Goal: Information Seeking & Learning: Learn about a topic

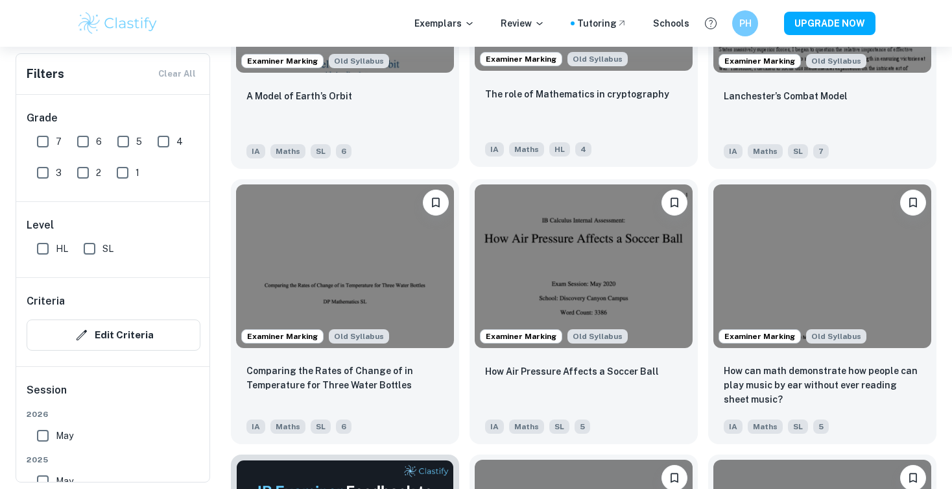
scroll to position [1658, 0]
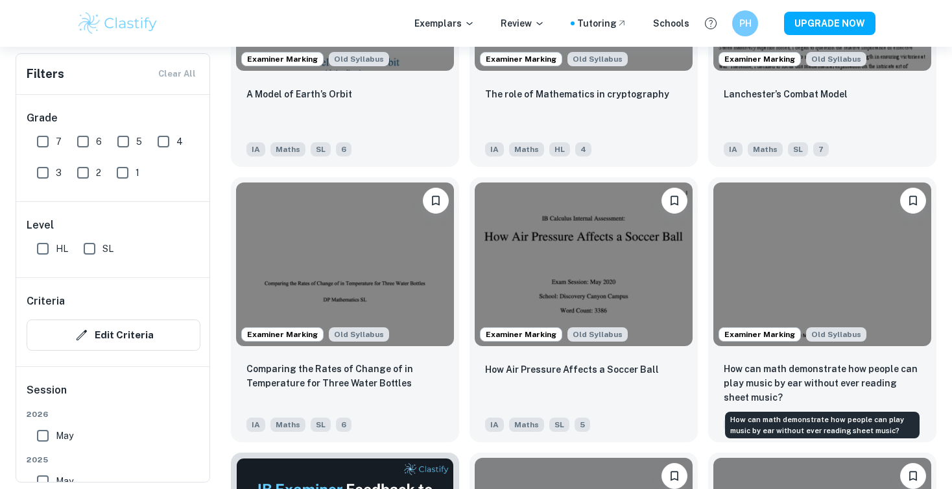
click at [888, 402] on div "How can math demonstrate how people can play music by ear without ever reading …" at bounding box center [822, 420] width 197 height 37
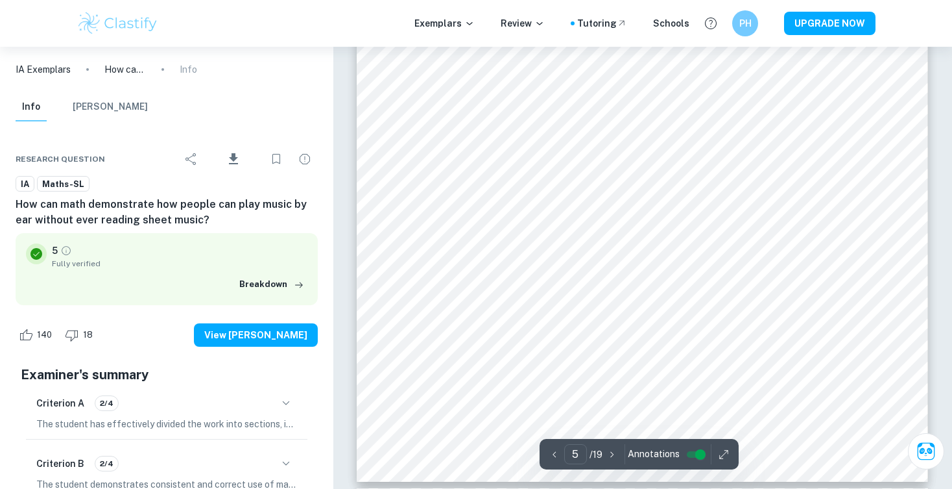
scroll to position [3475, 0]
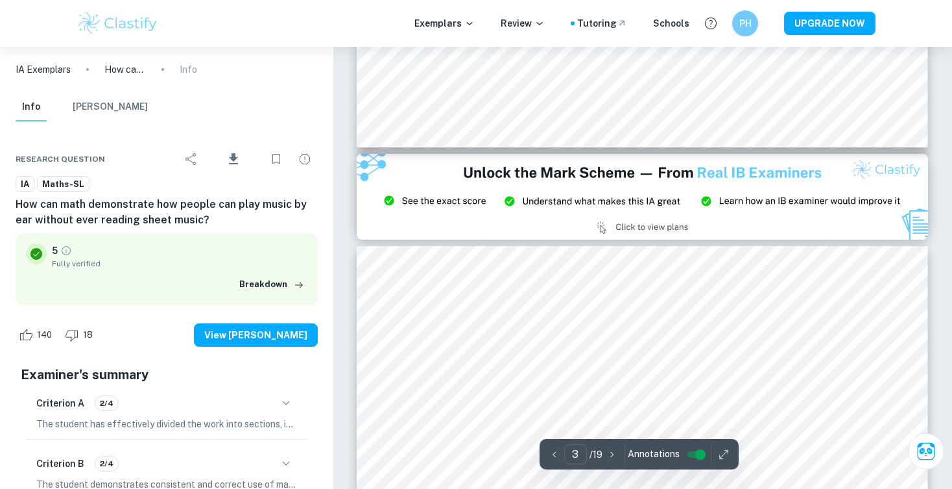
type input "2"
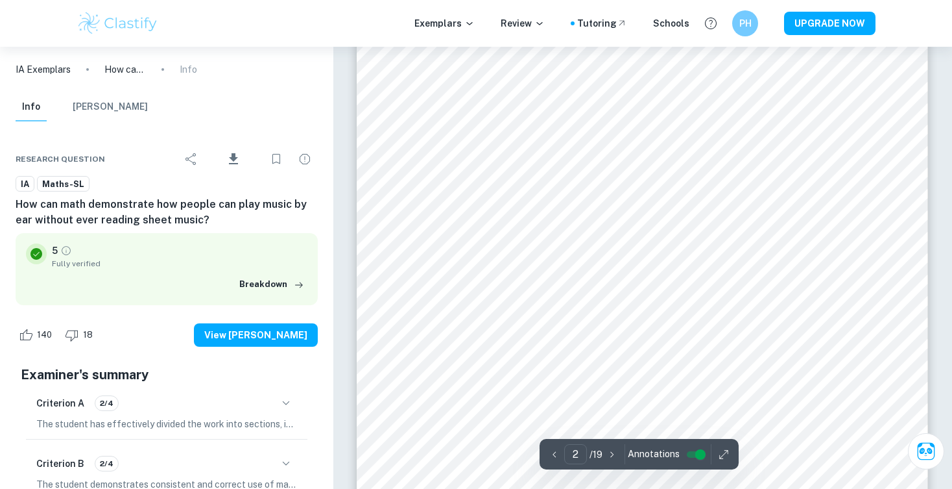
scroll to position [967, 0]
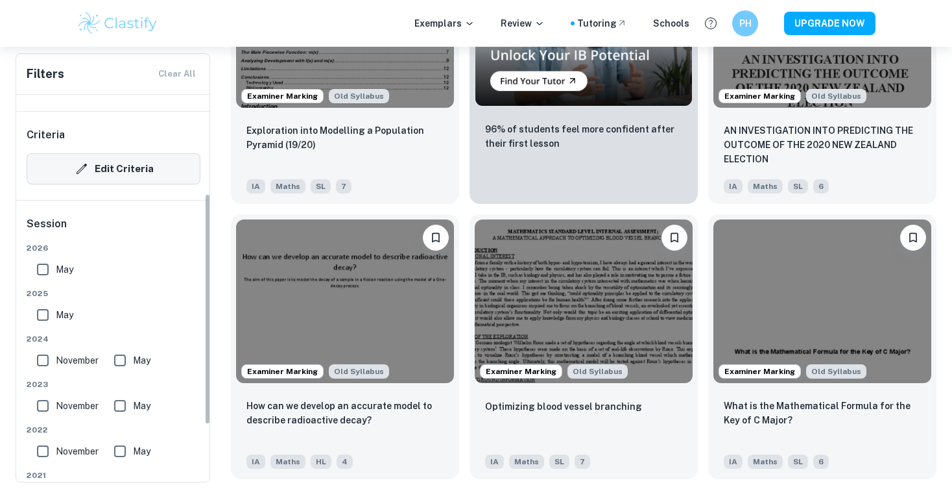
scroll to position [248, 0]
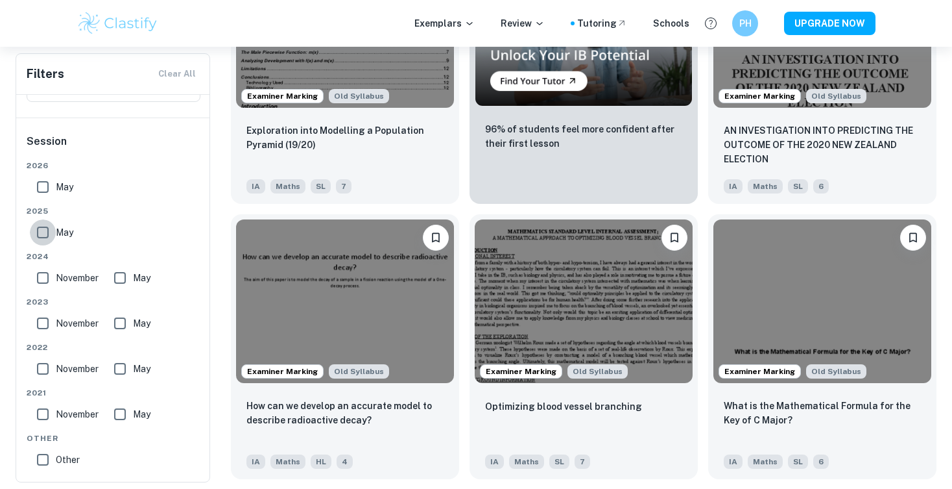
click at [42, 241] on input "May" at bounding box center [43, 232] width 26 height 26
checkbox input "true"
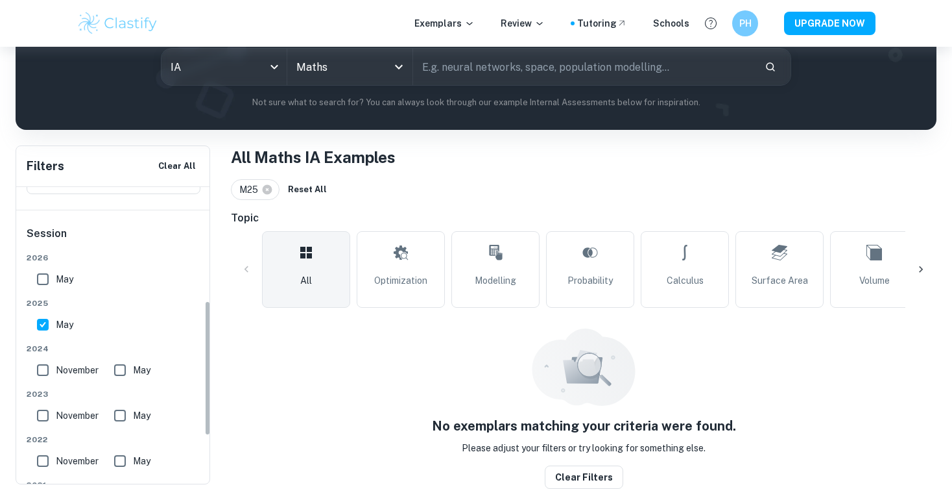
scroll to position [351, 0]
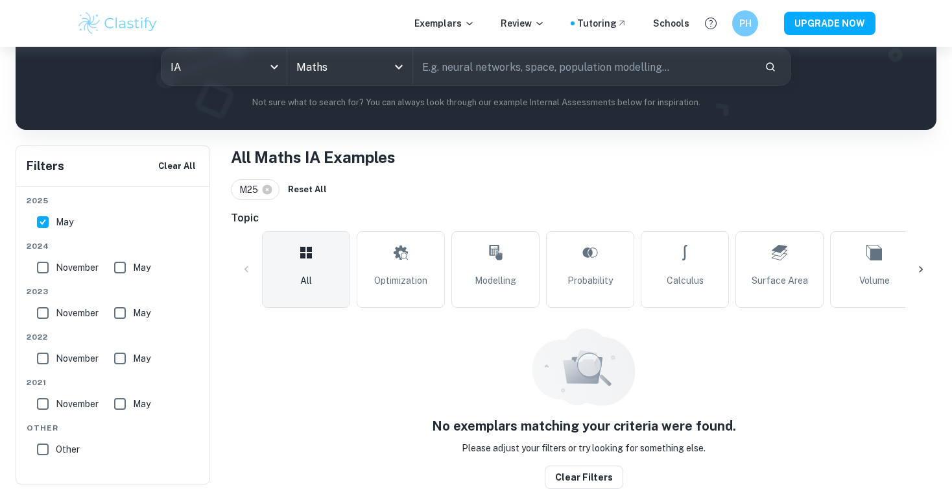
click at [45, 265] on input "November" at bounding box center [43, 267] width 26 height 26
checkbox input "true"
click at [130, 265] on input "May" at bounding box center [120, 267] width 26 height 26
checkbox input "true"
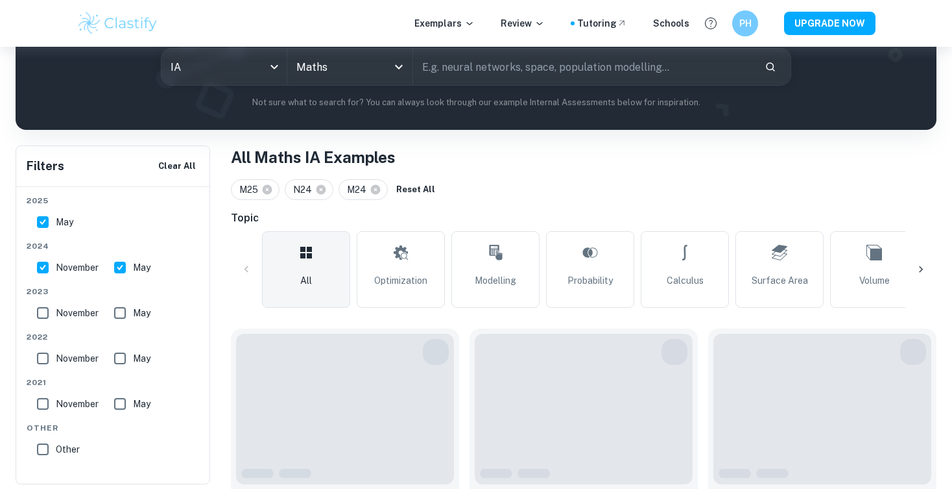
click at [42, 313] on input "November" at bounding box center [43, 313] width 26 height 26
checkbox input "true"
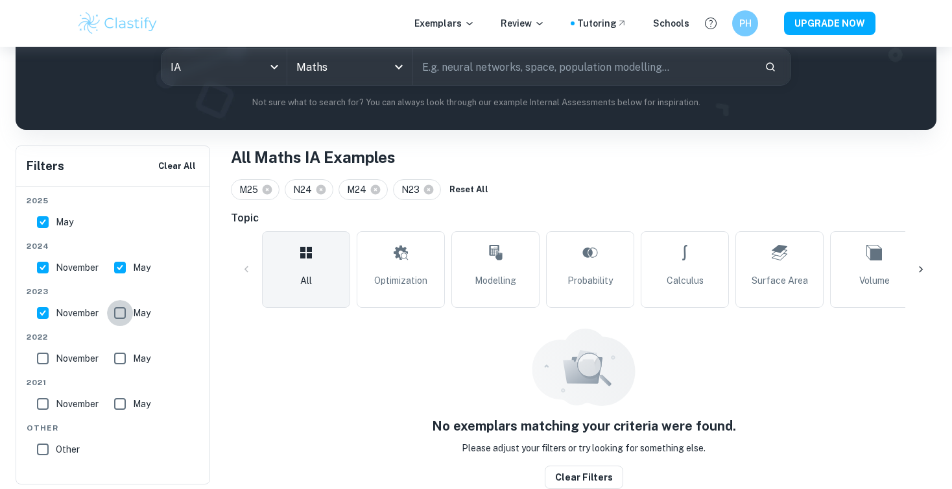
click at [115, 313] on input "May" at bounding box center [120, 313] width 26 height 26
checkbox input "true"
click at [38, 359] on input "November" at bounding box center [43, 358] width 26 height 26
checkbox input "true"
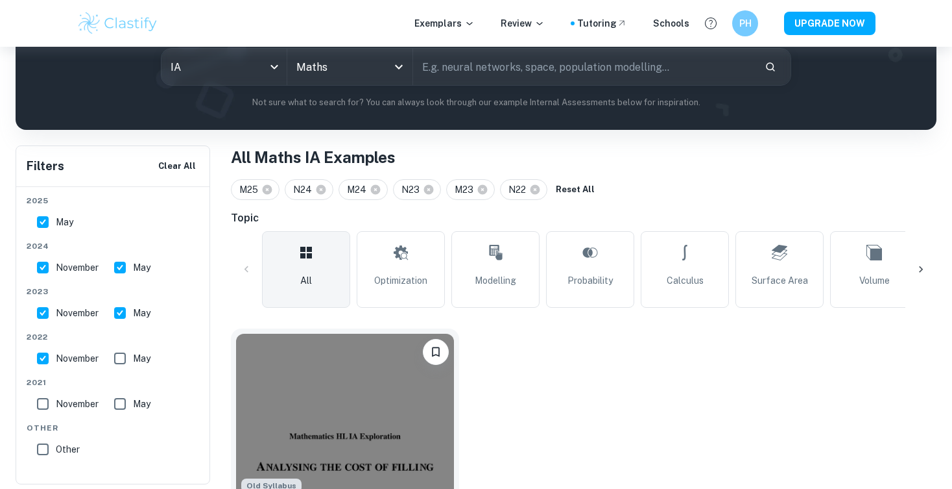
click at [47, 215] on input "May" at bounding box center [43, 222] width 26 height 26
checkbox input "false"
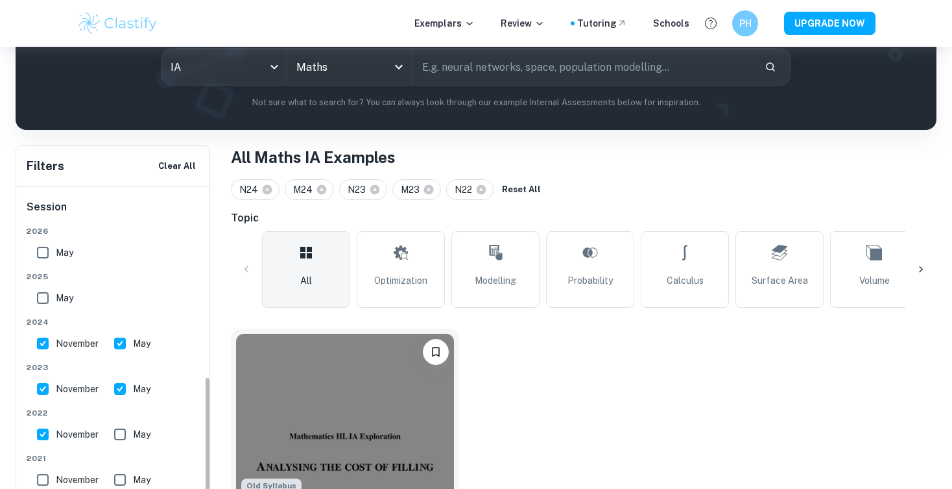
scroll to position [260, 0]
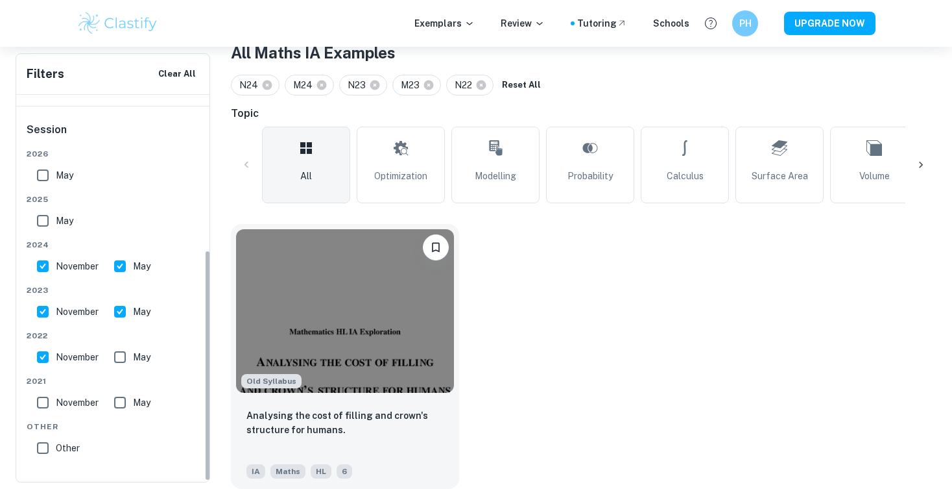
click at [42, 358] on input "November" at bounding box center [43, 357] width 26 height 26
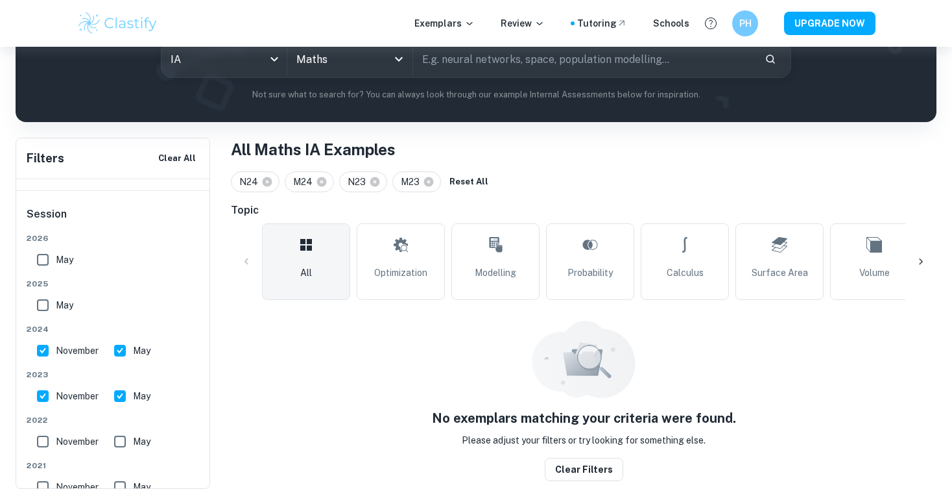
scroll to position [162, 0]
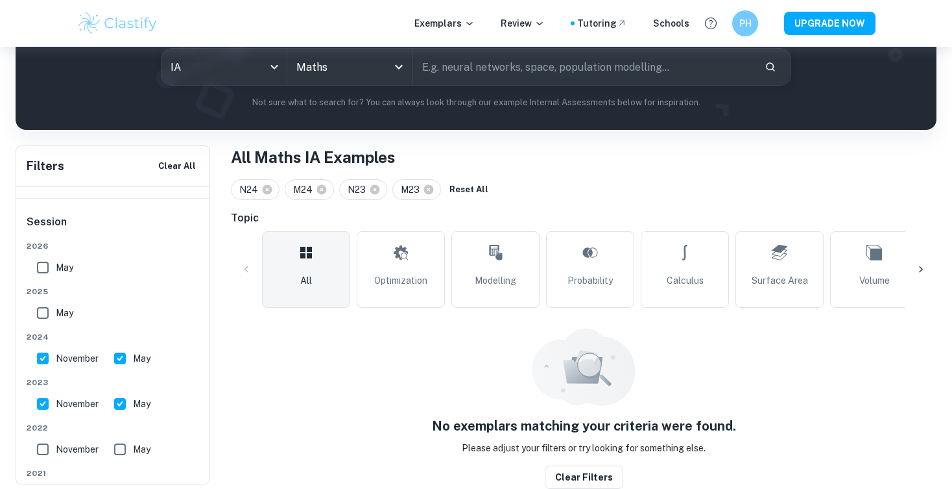
click at [46, 452] on input "November" at bounding box center [43, 449] width 26 height 26
checkbox input "true"
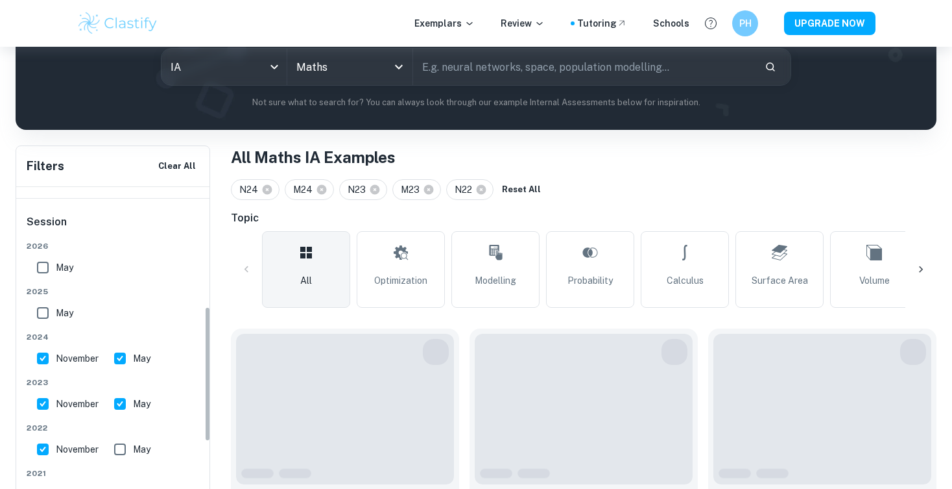
scroll to position [267, 0]
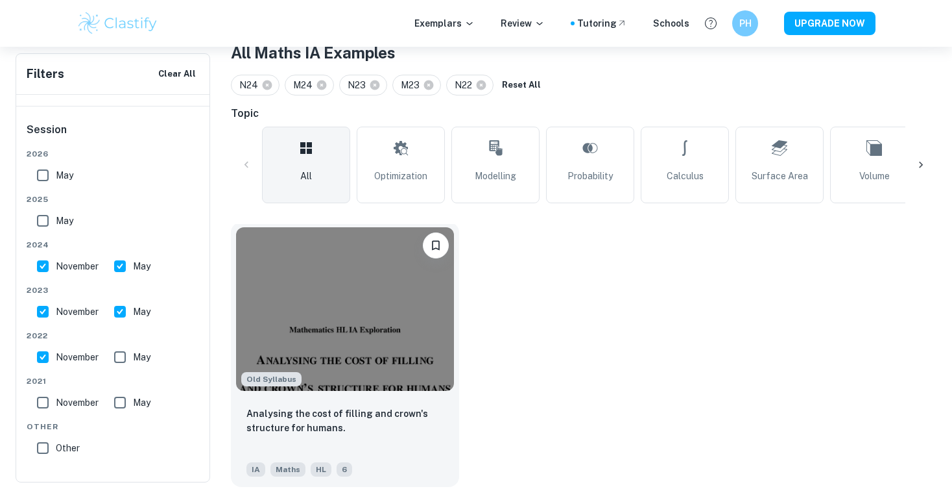
click at [435, 436] on div "Analysing the cost of filling and crown's structure for humans." at bounding box center [345, 428] width 197 height 44
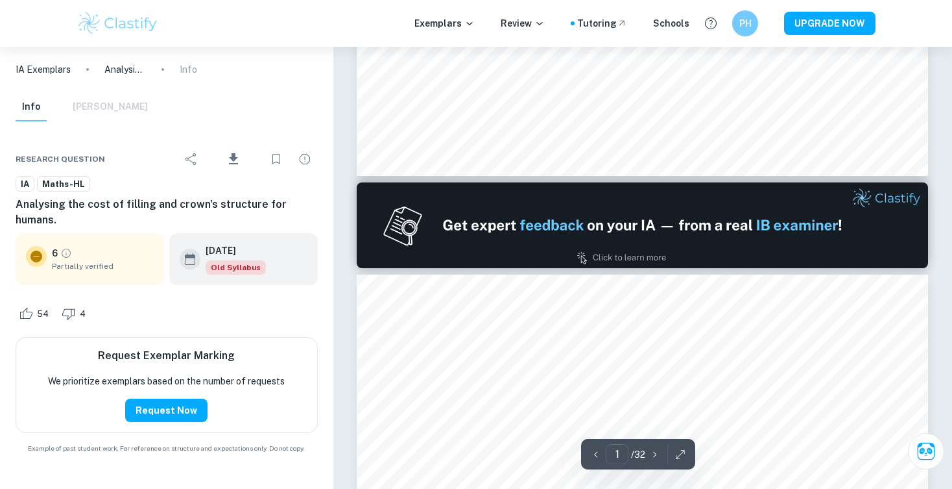
type input "2"
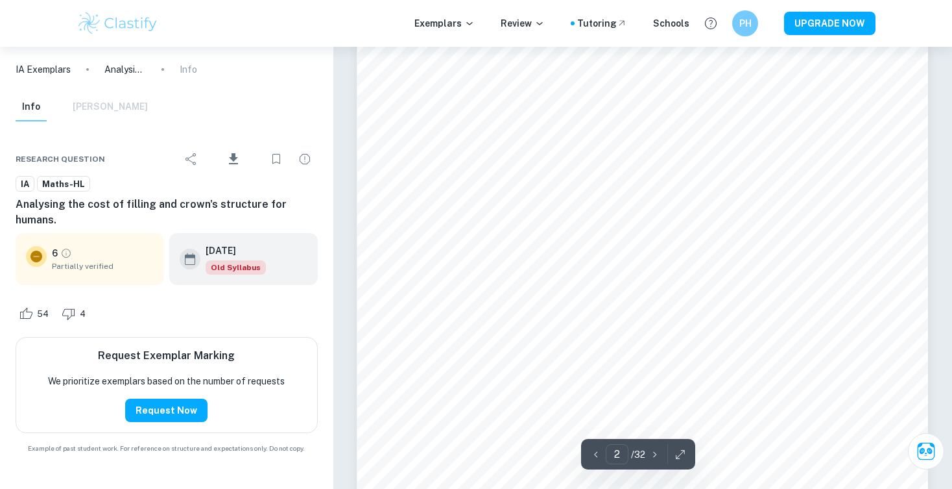
scroll to position [888, 0]
click at [679, 455] on icon "button" at bounding box center [680, 454] width 13 height 13
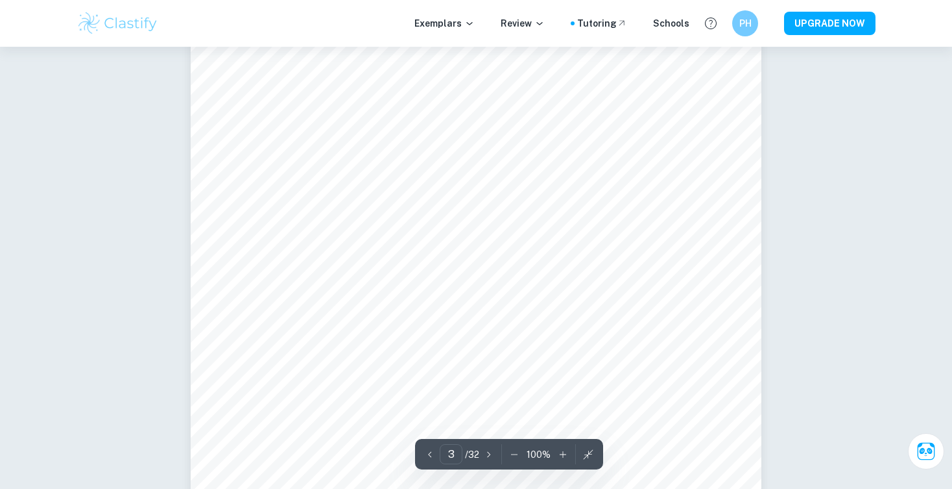
scroll to position [1852, 0]
type input "2"
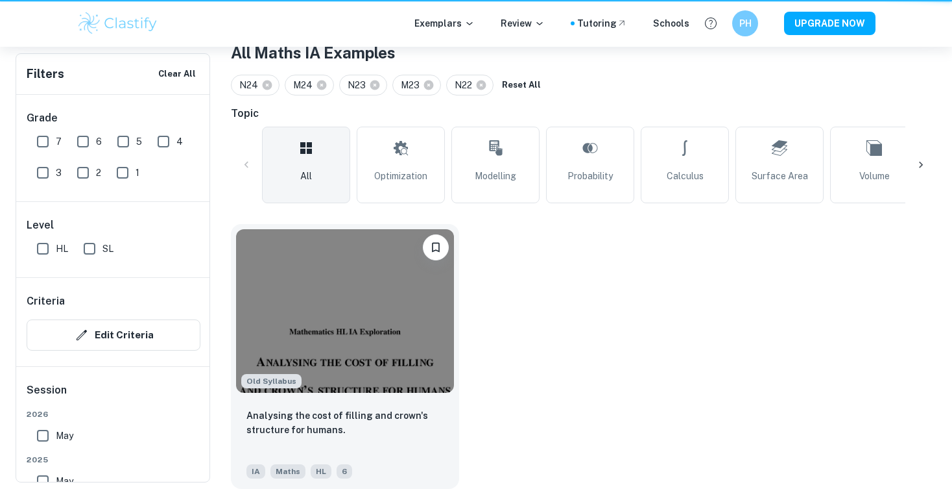
scroll to position [267, 0]
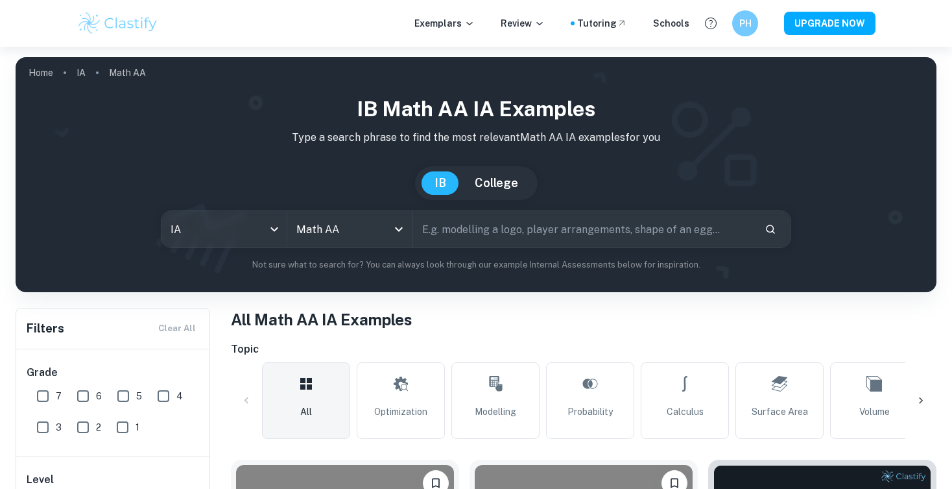
scroll to position [305, 0]
